Goal: Connect with others: Connect with others

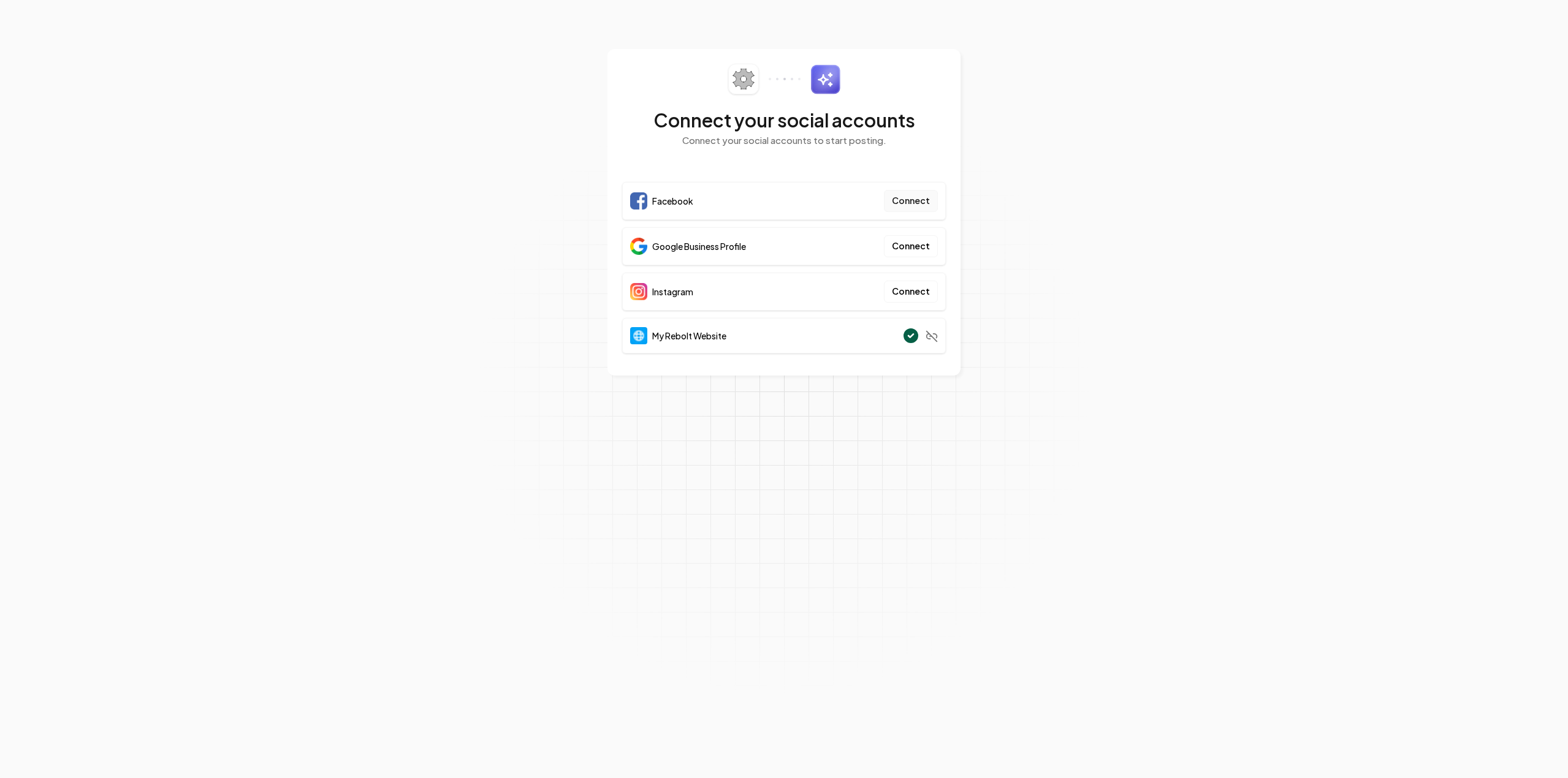
click at [919, 201] on button "Connect" at bounding box center [910, 201] width 54 height 22
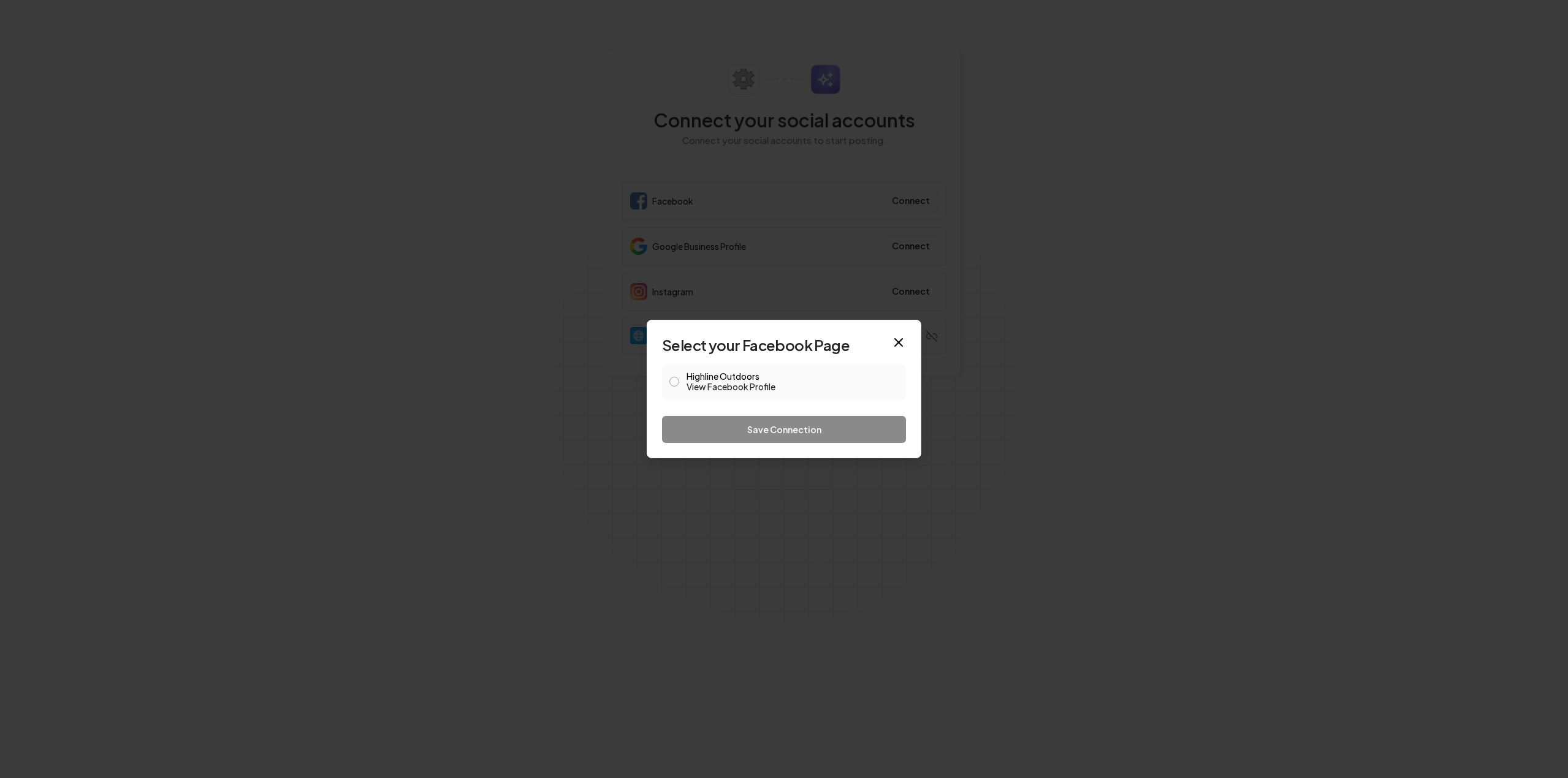
click at [676, 383] on button "Highline Outdoors View Facebook Profile" at bounding box center [674, 381] width 10 height 10
click at [801, 426] on button "Save Connection" at bounding box center [784, 429] width 244 height 27
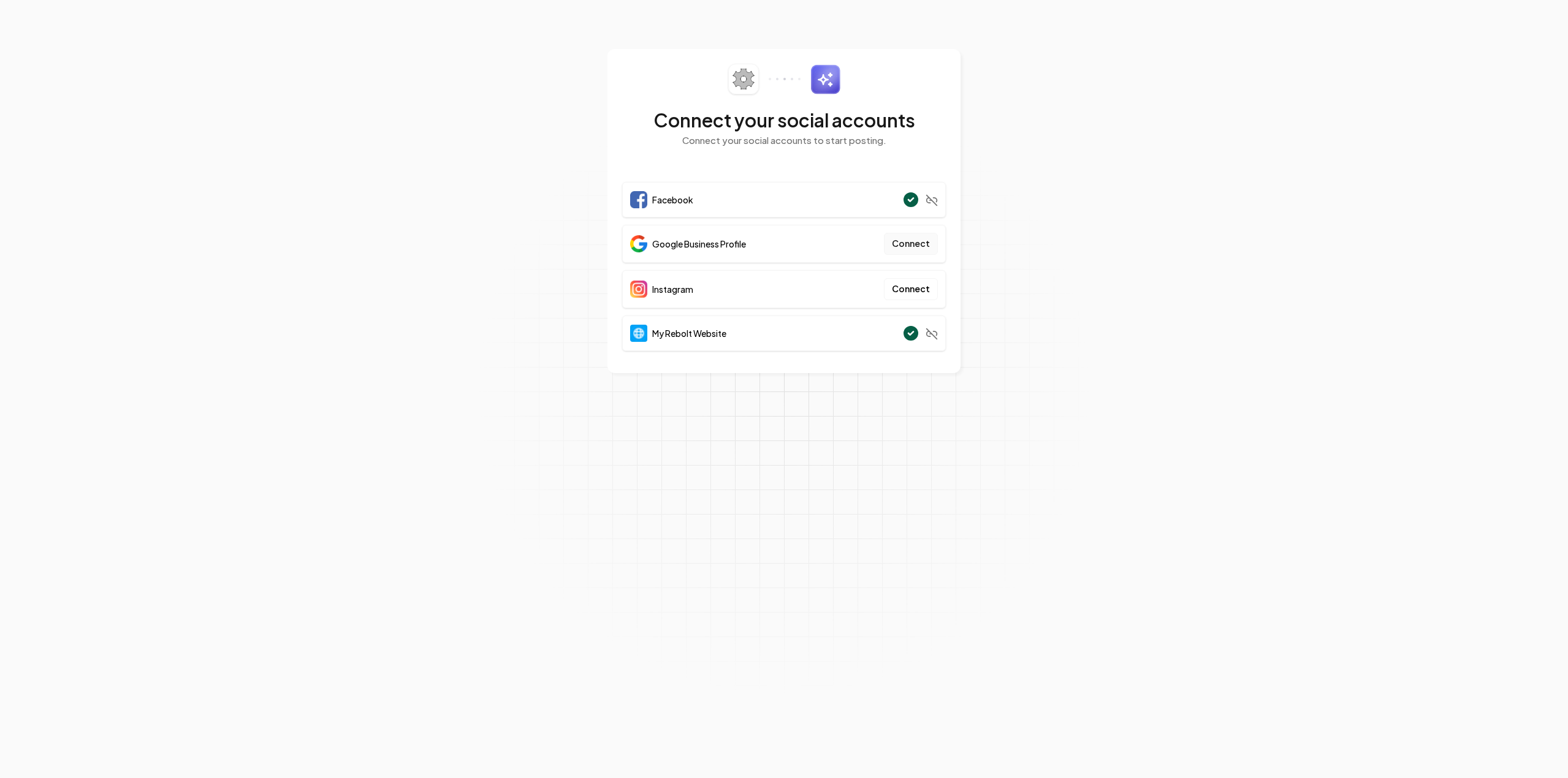
click at [914, 244] on button "Connect" at bounding box center [910, 244] width 54 height 22
click at [914, 244] on button "Connect" at bounding box center [910, 244] width 54 height 22
click at [914, 237] on button "Connect" at bounding box center [910, 244] width 54 height 22
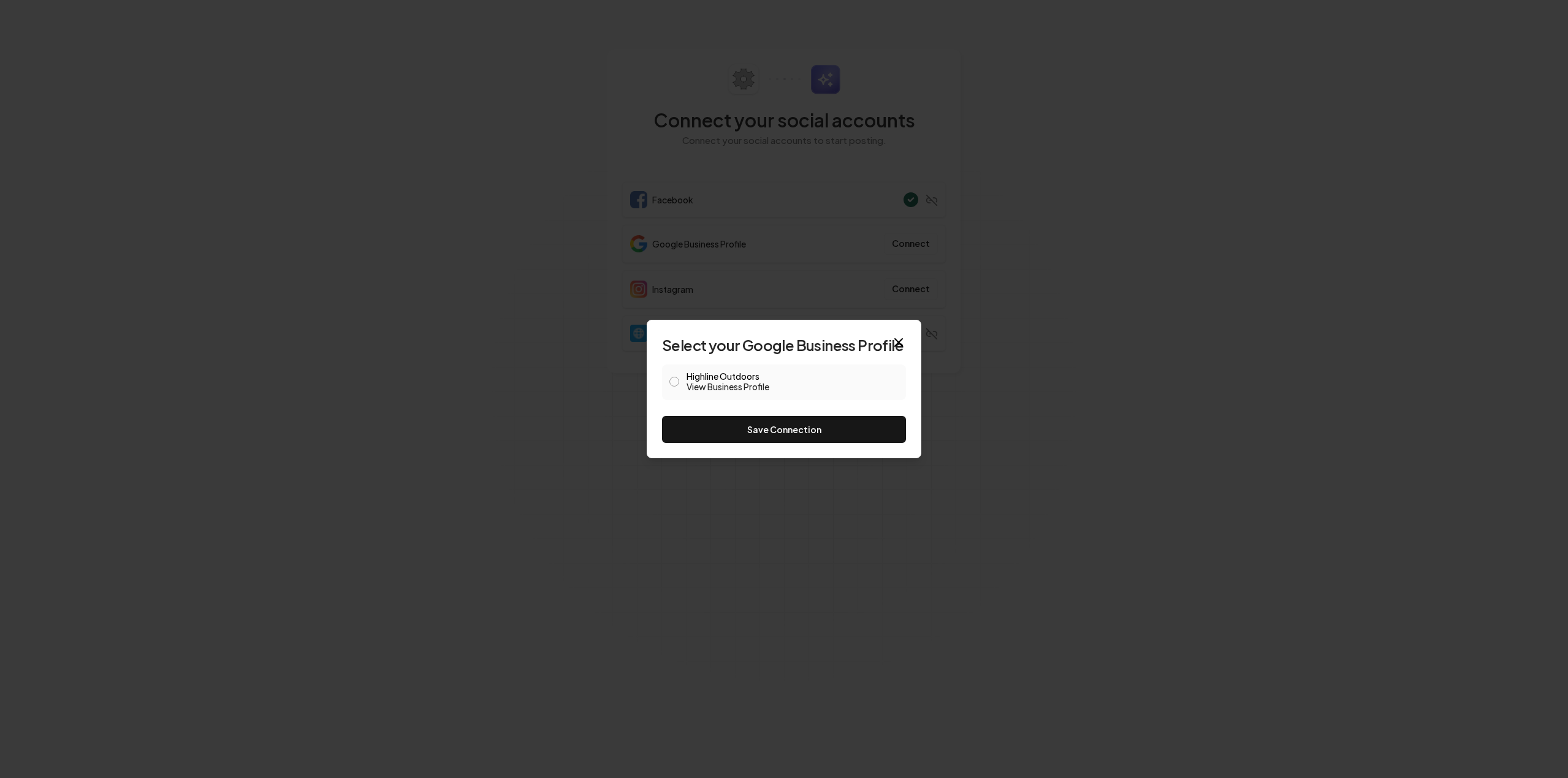
click at [671, 380] on button "Highline Outdoors View Business Profile" at bounding box center [674, 381] width 10 height 10
click at [789, 426] on button "Save Connection" at bounding box center [784, 429] width 244 height 27
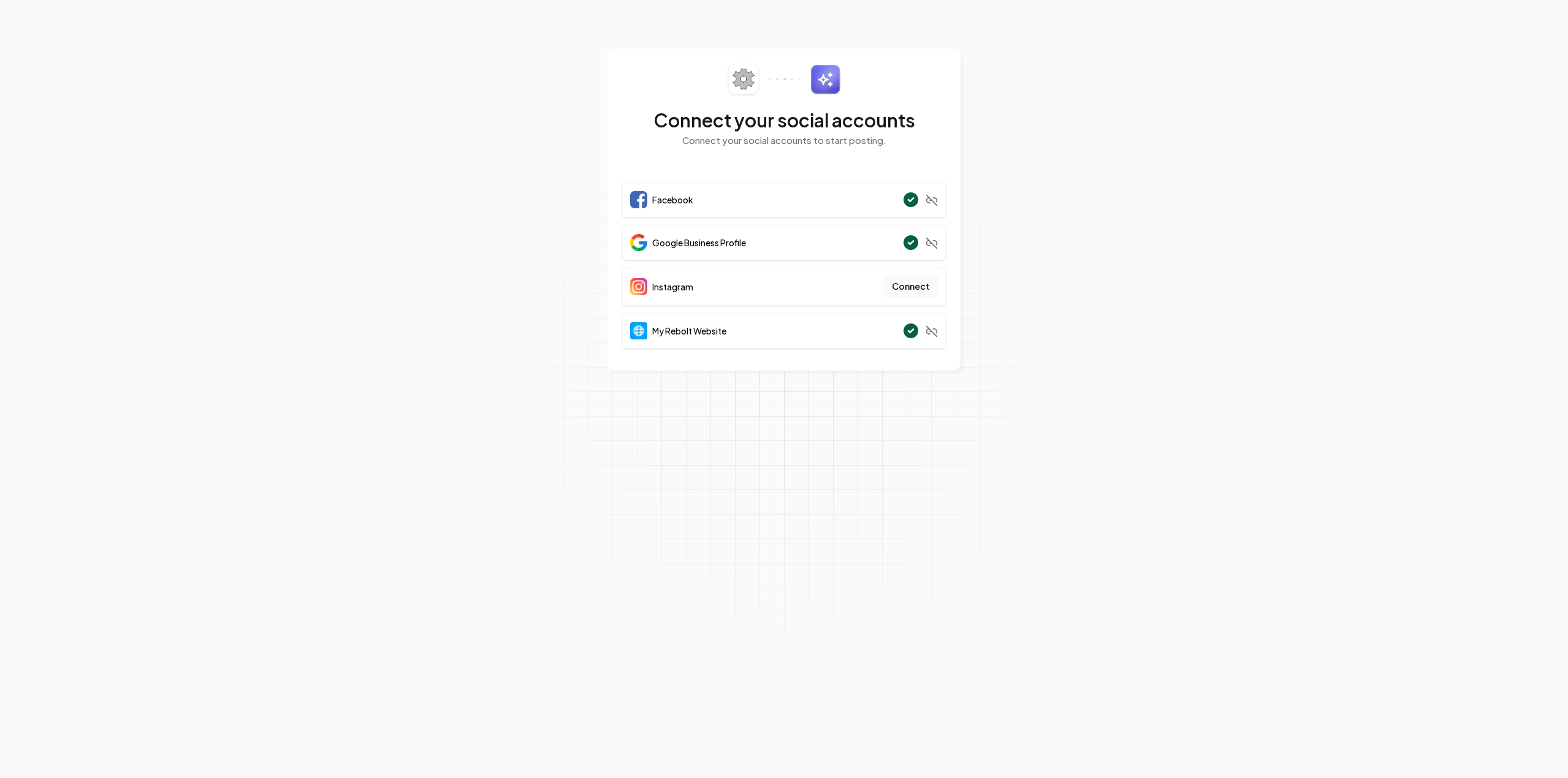
click at [911, 287] on button "Connect" at bounding box center [910, 286] width 54 height 22
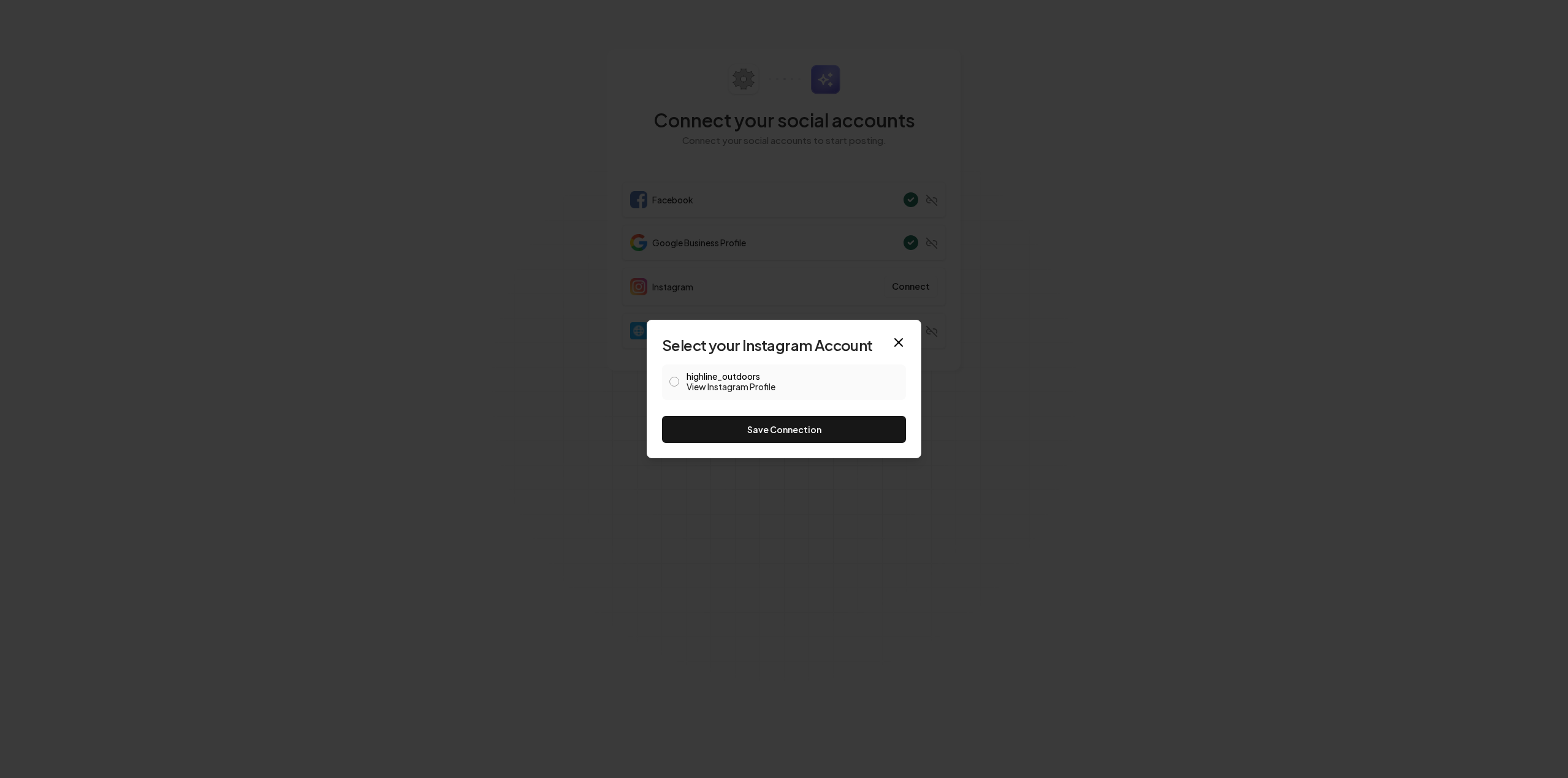
click at [675, 379] on button "highline_outdoors View Instagram Profile" at bounding box center [674, 381] width 10 height 10
click at [812, 428] on button "Save Connection" at bounding box center [784, 429] width 244 height 27
